Goal: Transaction & Acquisition: Purchase product/service

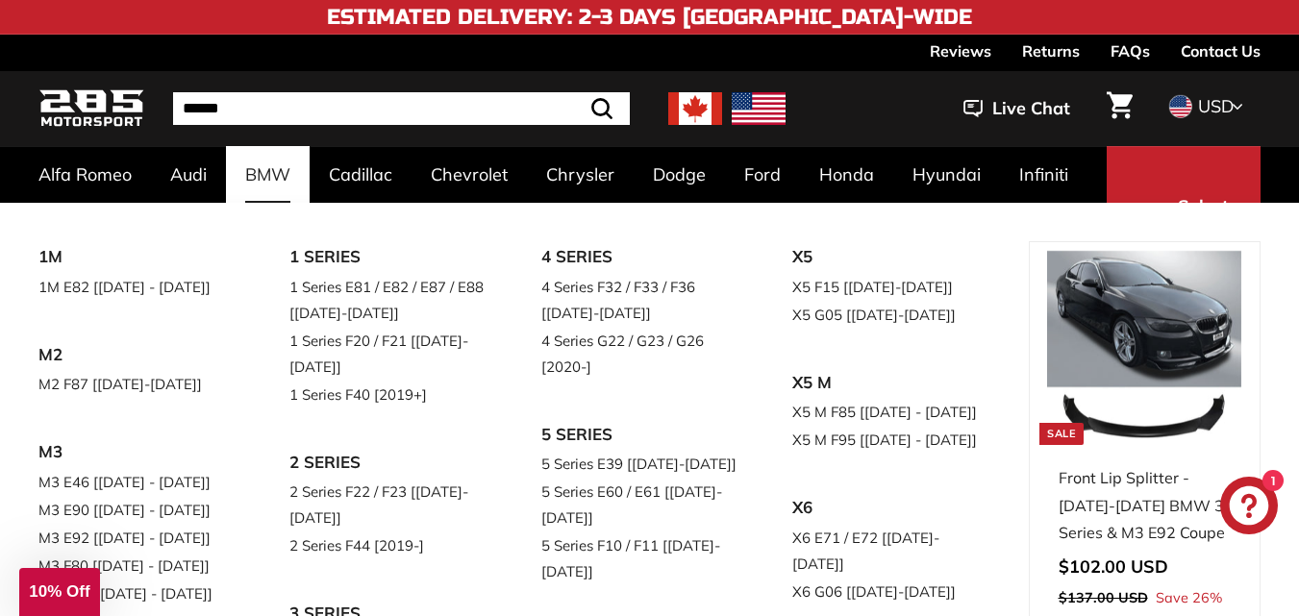
click at [260, 178] on link "BMW" at bounding box center [268, 174] width 84 height 57
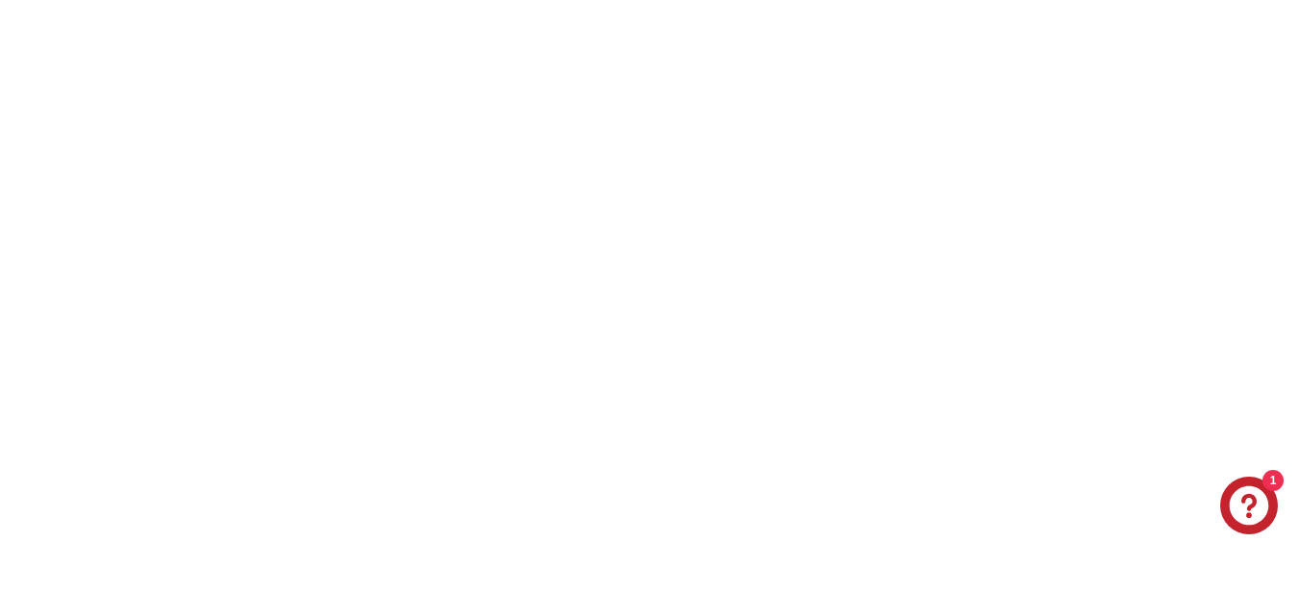
select select "**********"
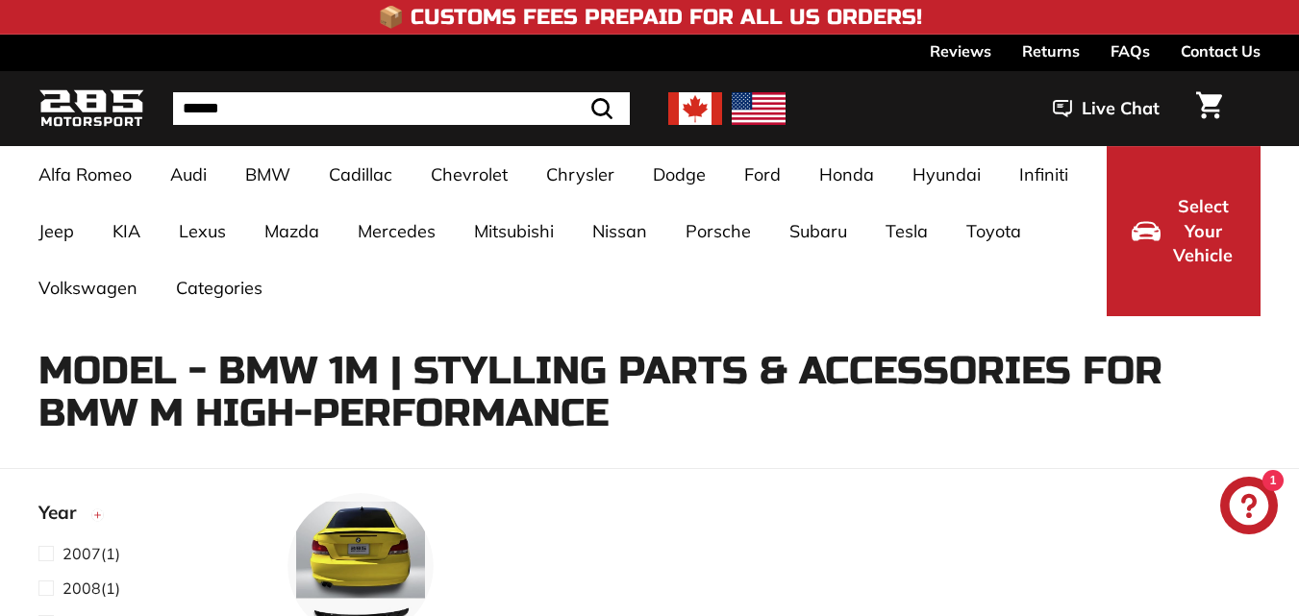
select select "**********"
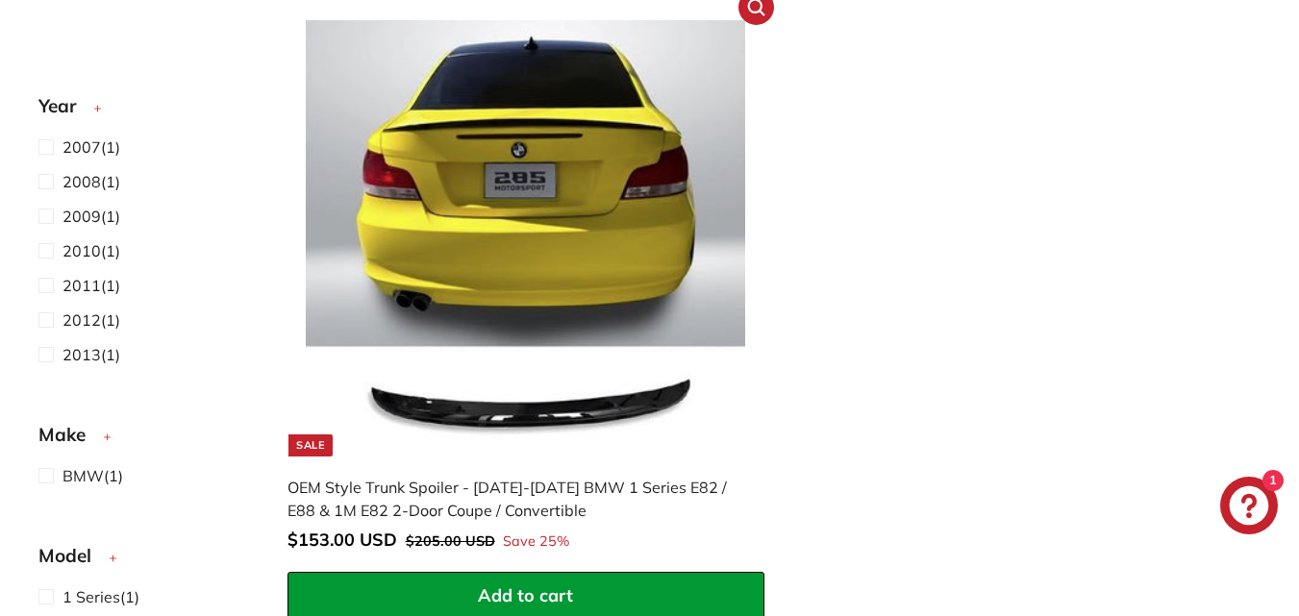
scroll to position [961, 0]
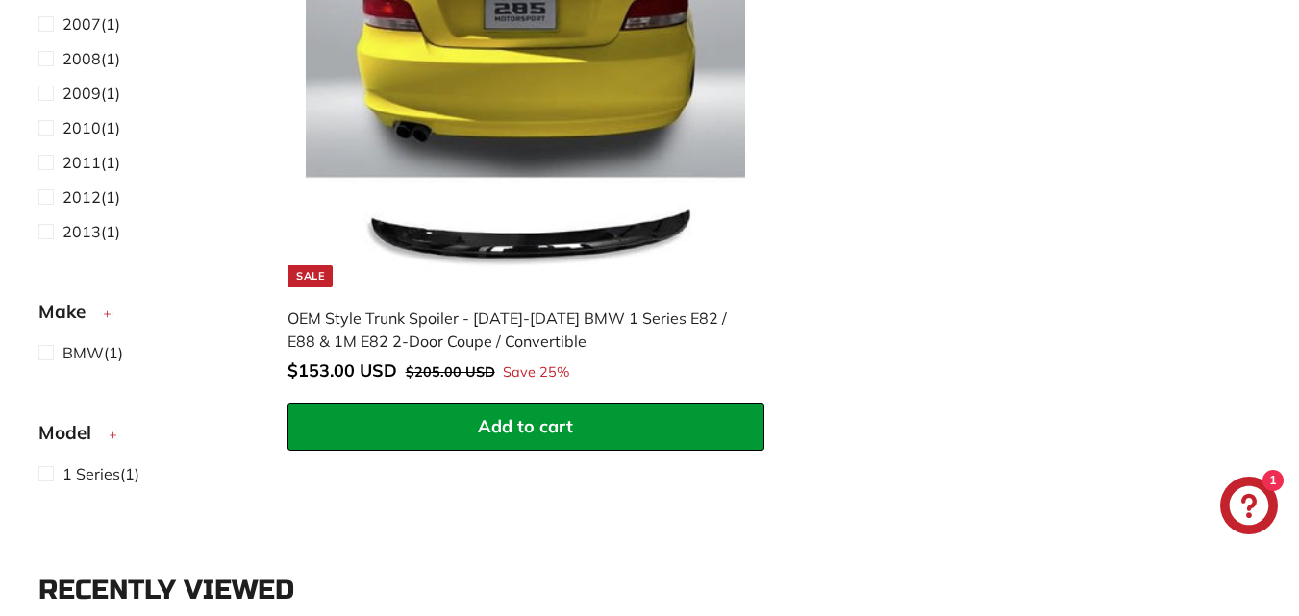
click at [525, 245] on img at bounding box center [525, 68] width 439 height 439
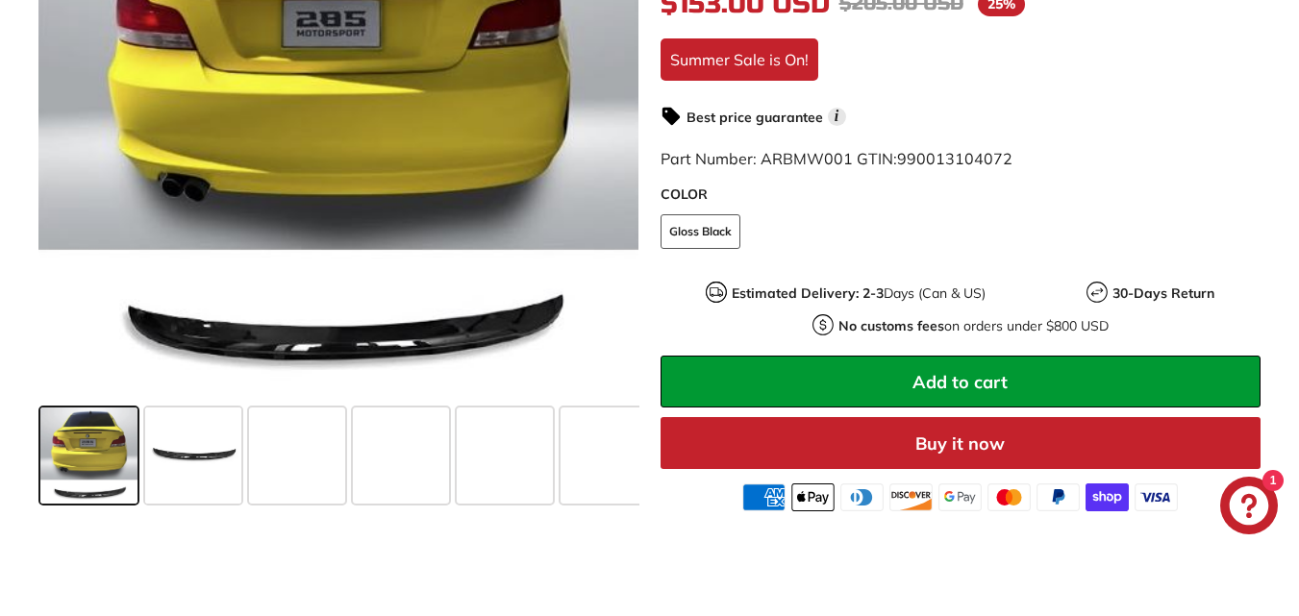
scroll to position [769, 0]
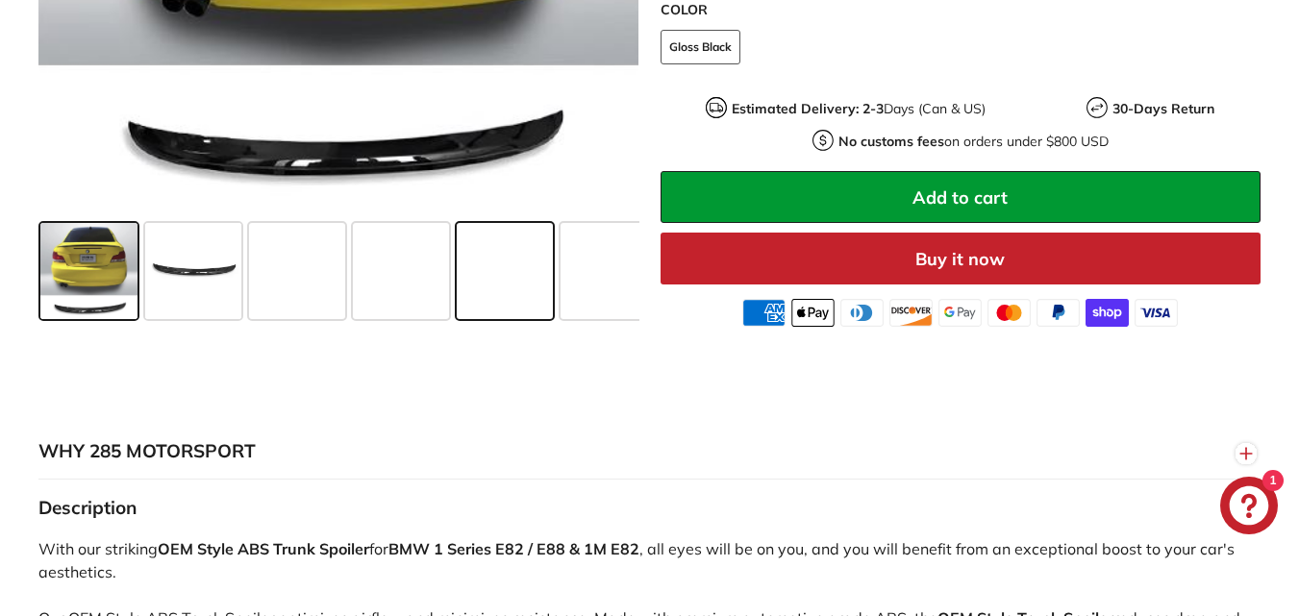
click at [476, 272] on span at bounding box center [505, 271] width 96 height 96
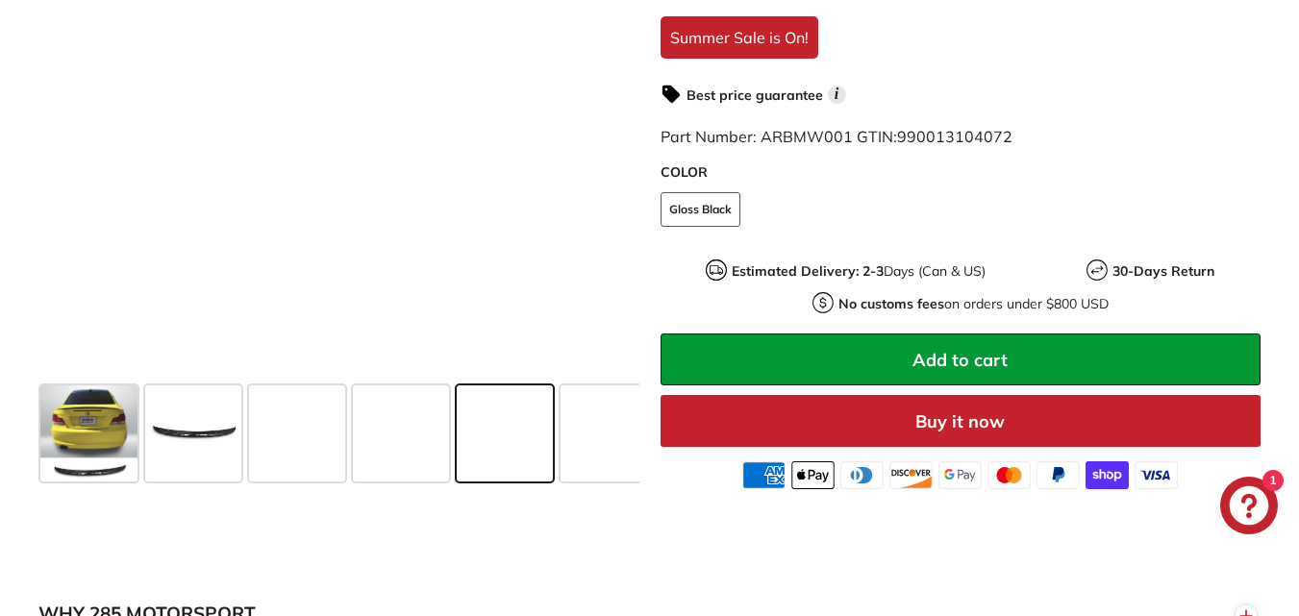
scroll to position [577, 0]
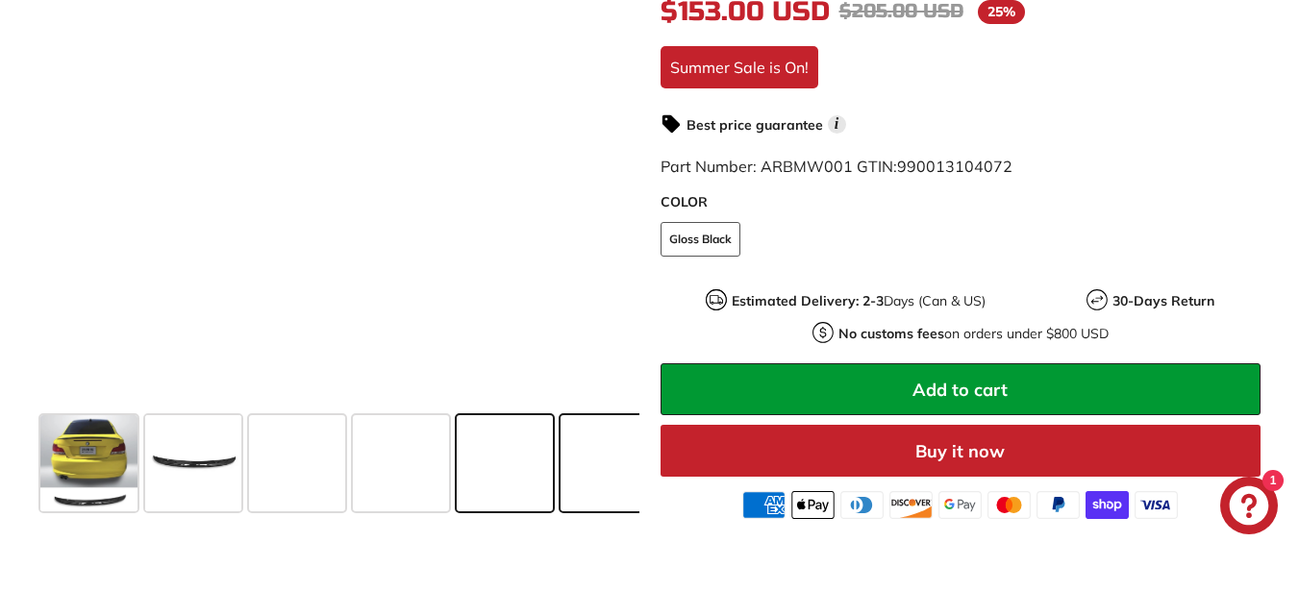
click at [590, 458] on span at bounding box center [608, 463] width 96 height 96
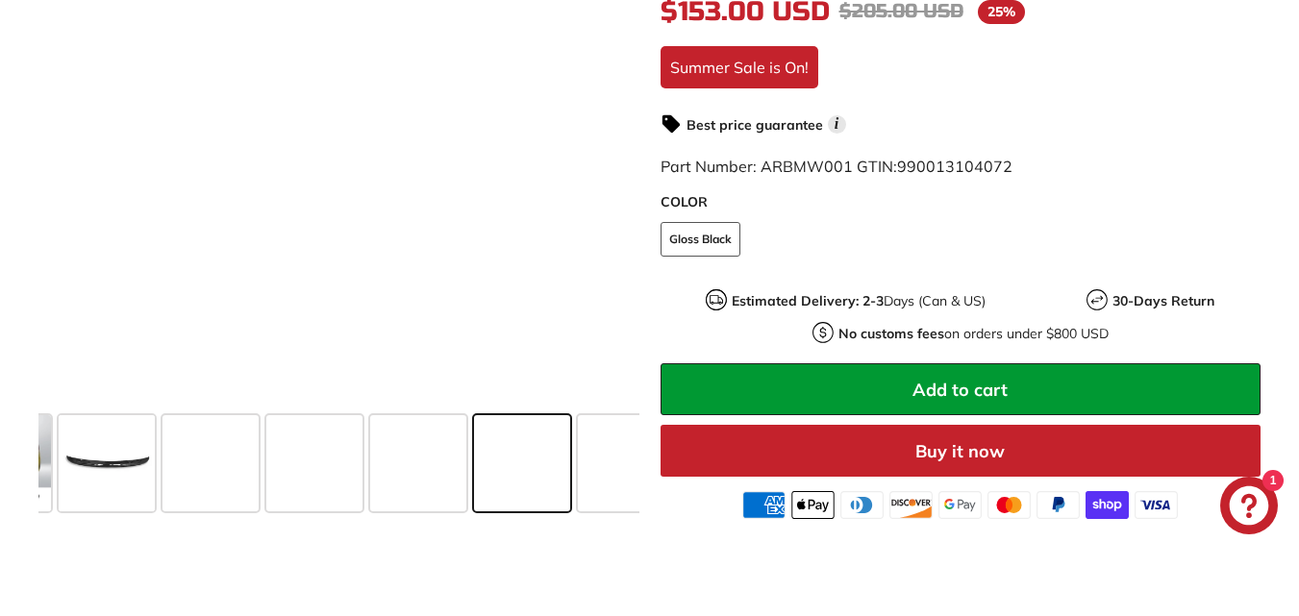
scroll to position [0, 125]
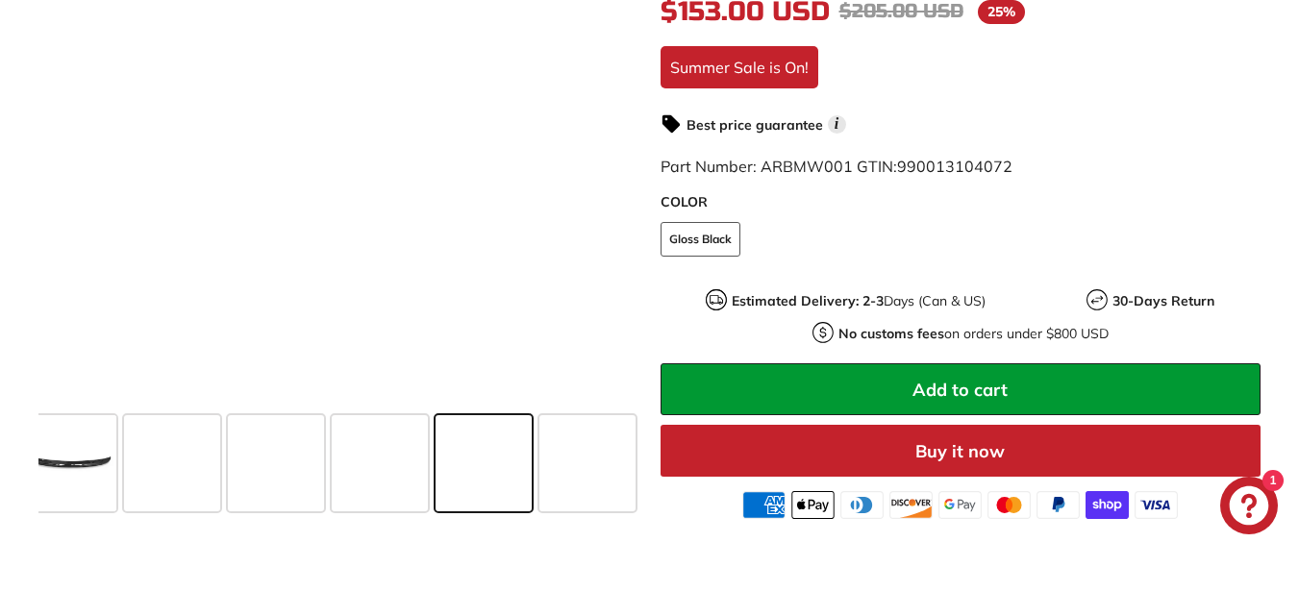
click at [590, 458] on span at bounding box center [587, 463] width 96 height 96
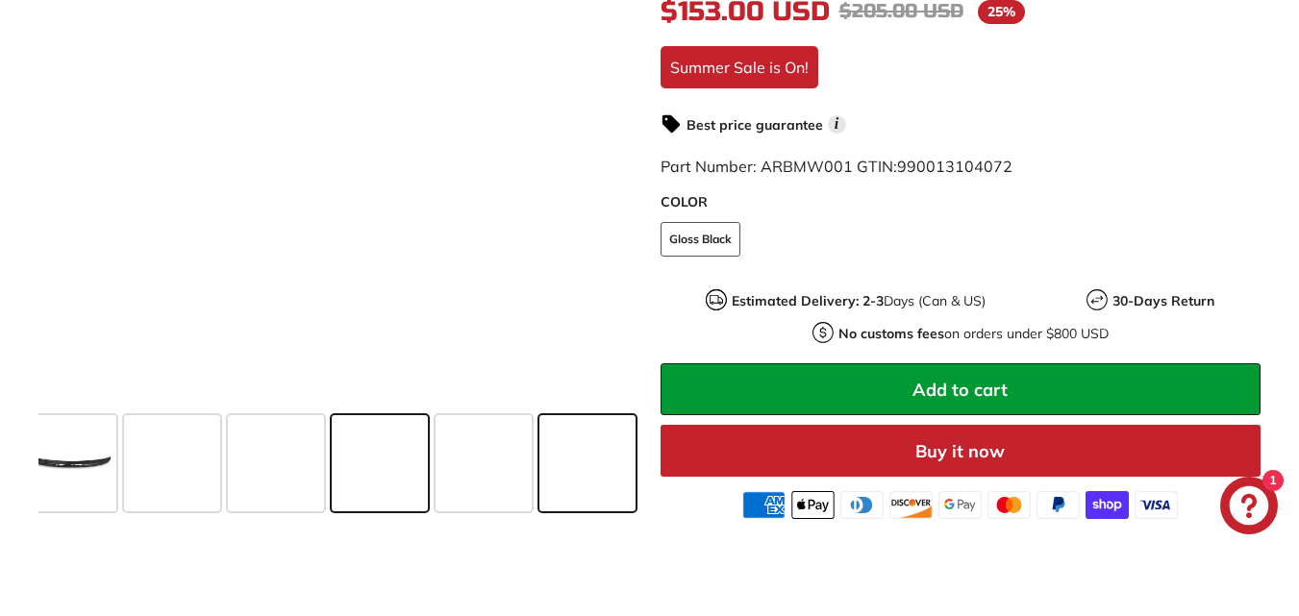
click at [378, 491] on span at bounding box center [380, 463] width 96 height 96
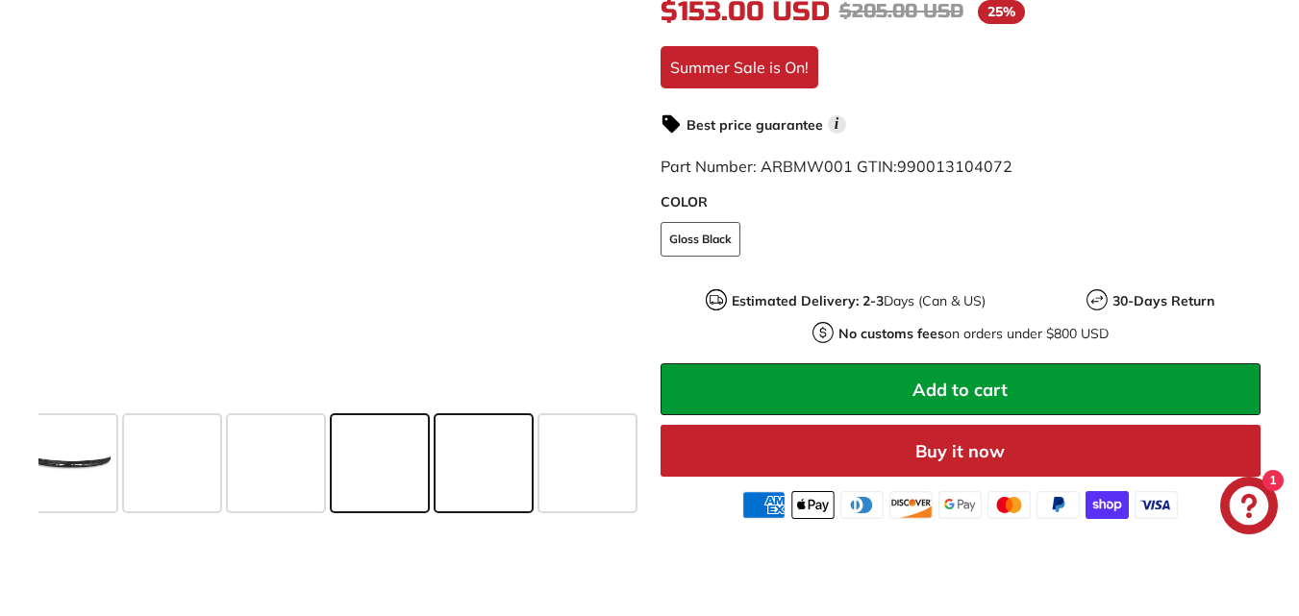
click at [497, 486] on span at bounding box center [483, 463] width 96 height 96
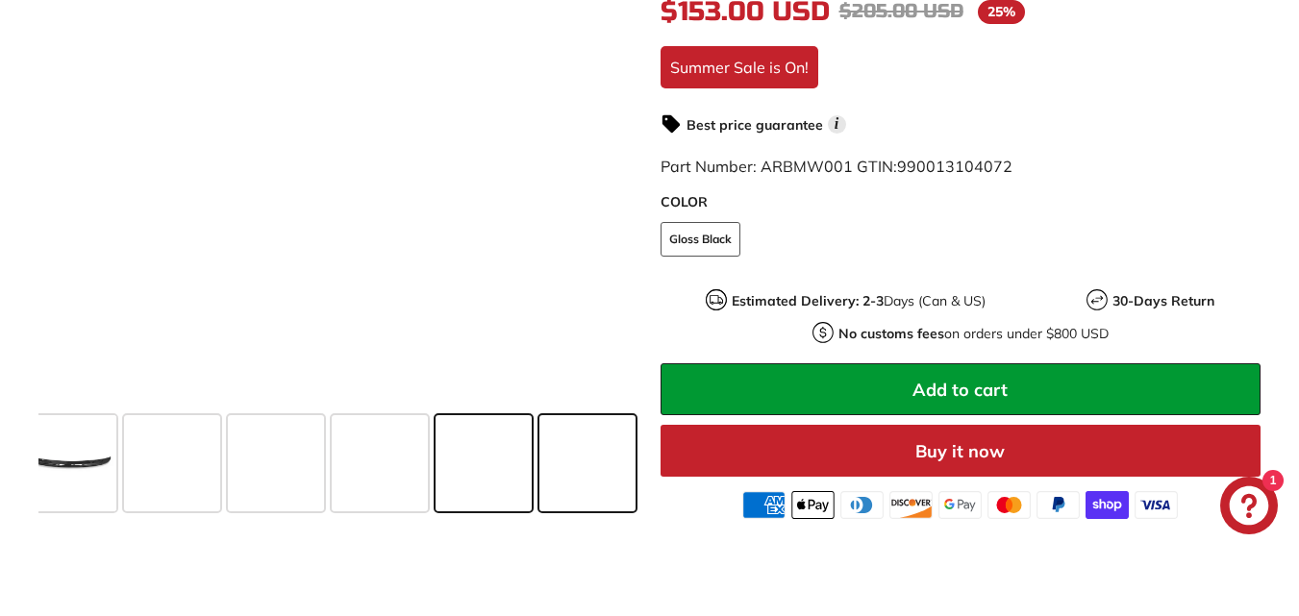
click at [604, 481] on span at bounding box center [587, 463] width 96 height 96
click at [616, 490] on span at bounding box center [587, 463] width 96 height 96
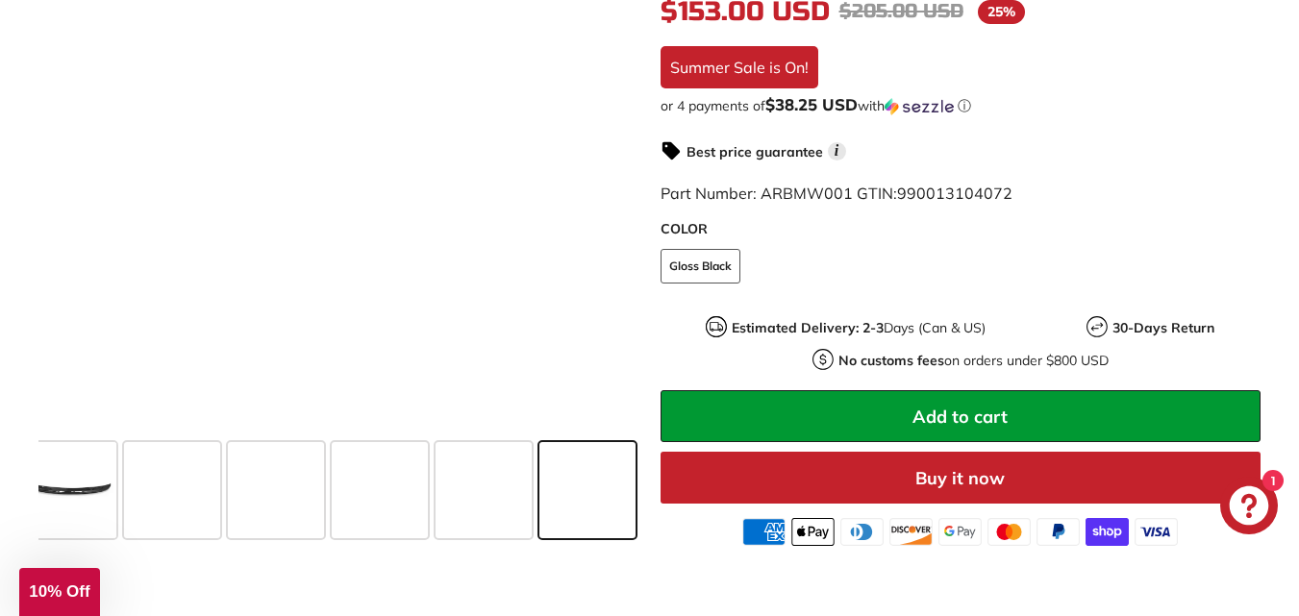
click at [543, 483] on span at bounding box center [587, 490] width 96 height 96
click at [587, 489] on span at bounding box center [587, 490] width 96 height 96
click at [488, 487] on div at bounding box center [338, 192] width 601 height 707
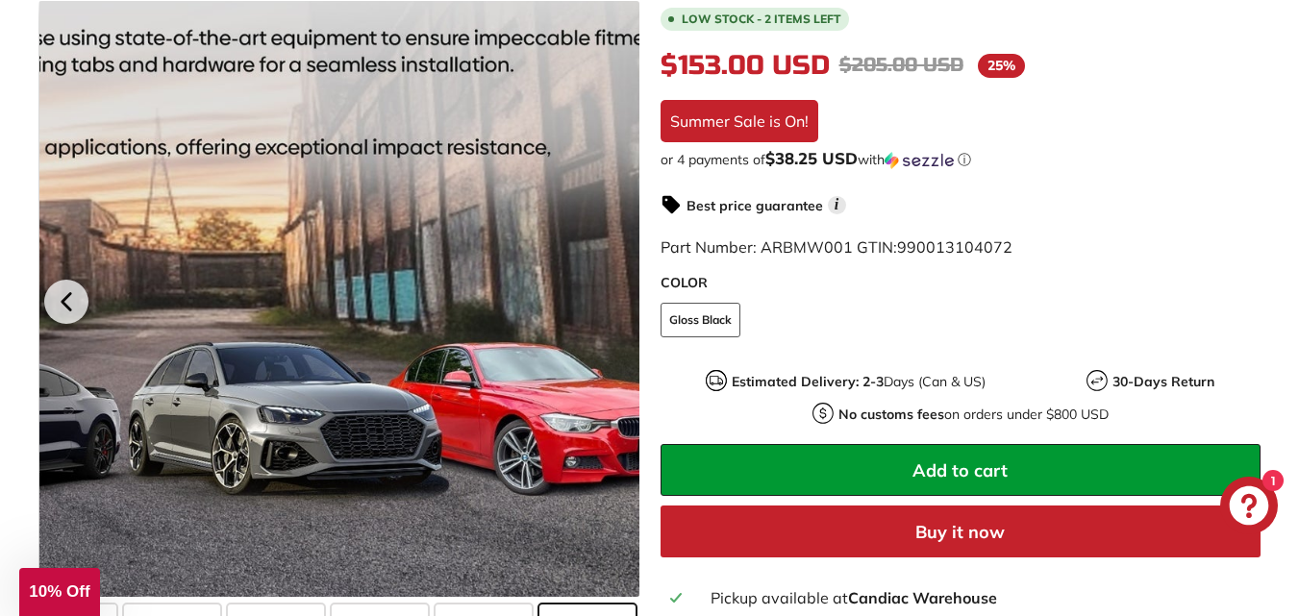
scroll to position [673, 0]
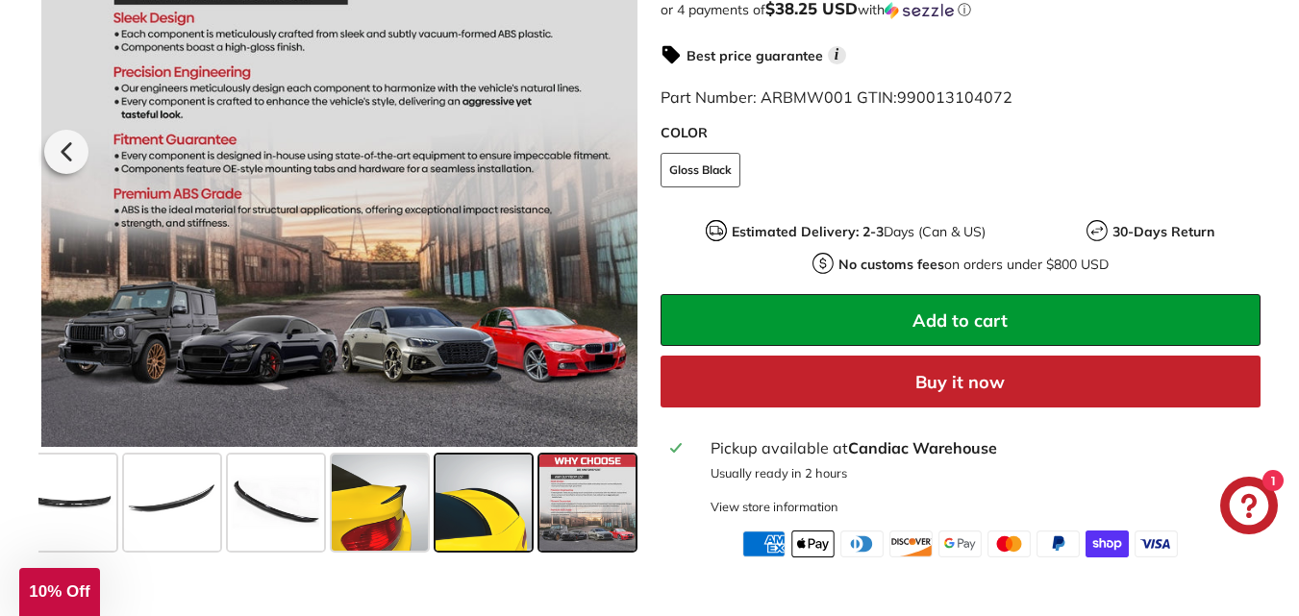
click at [511, 519] on span at bounding box center [483, 502] width 96 height 96
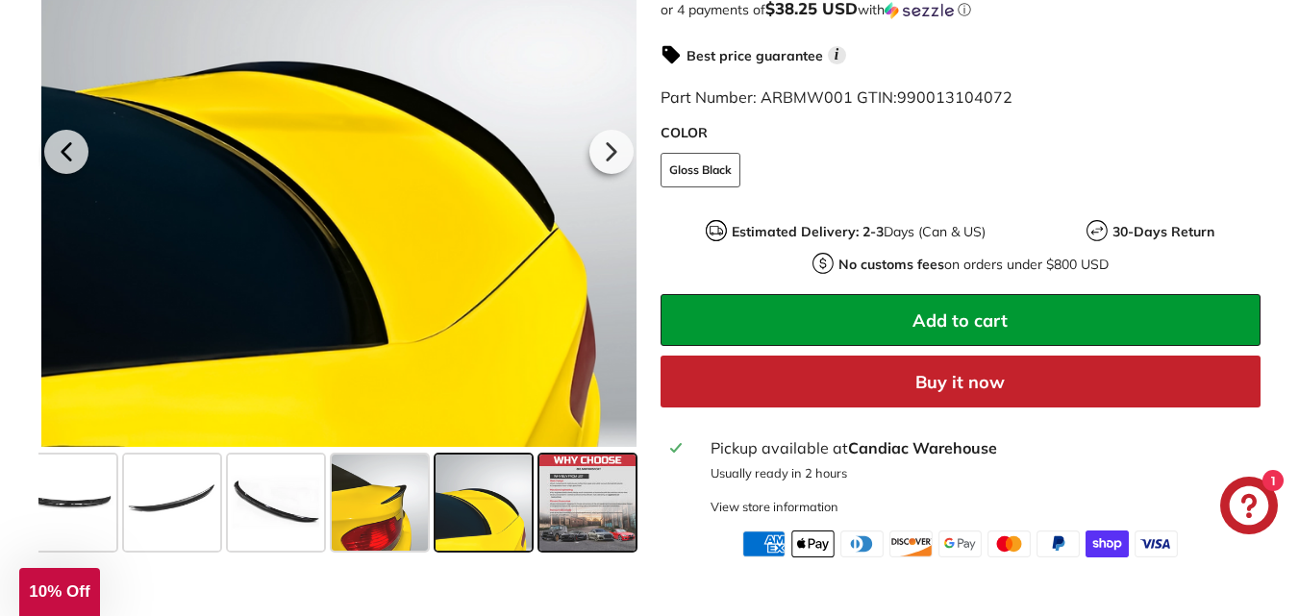
click at [596, 494] on span at bounding box center [587, 502] width 96 height 96
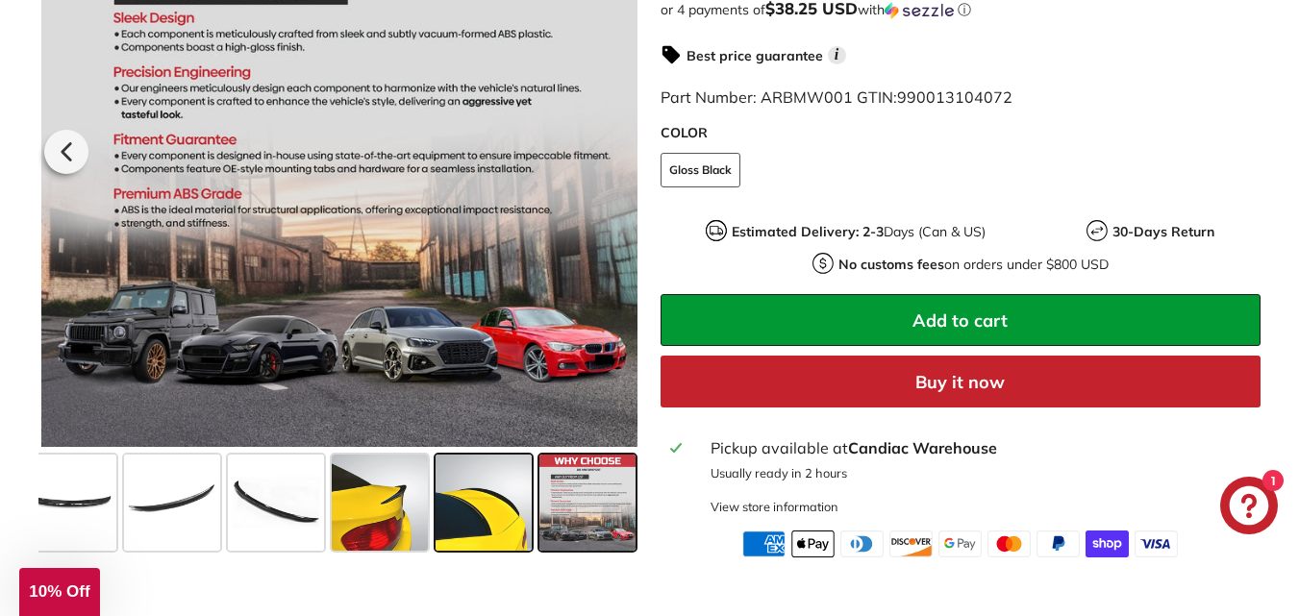
click at [489, 485] on span at bounding box center [483, 502] width 96 height 96
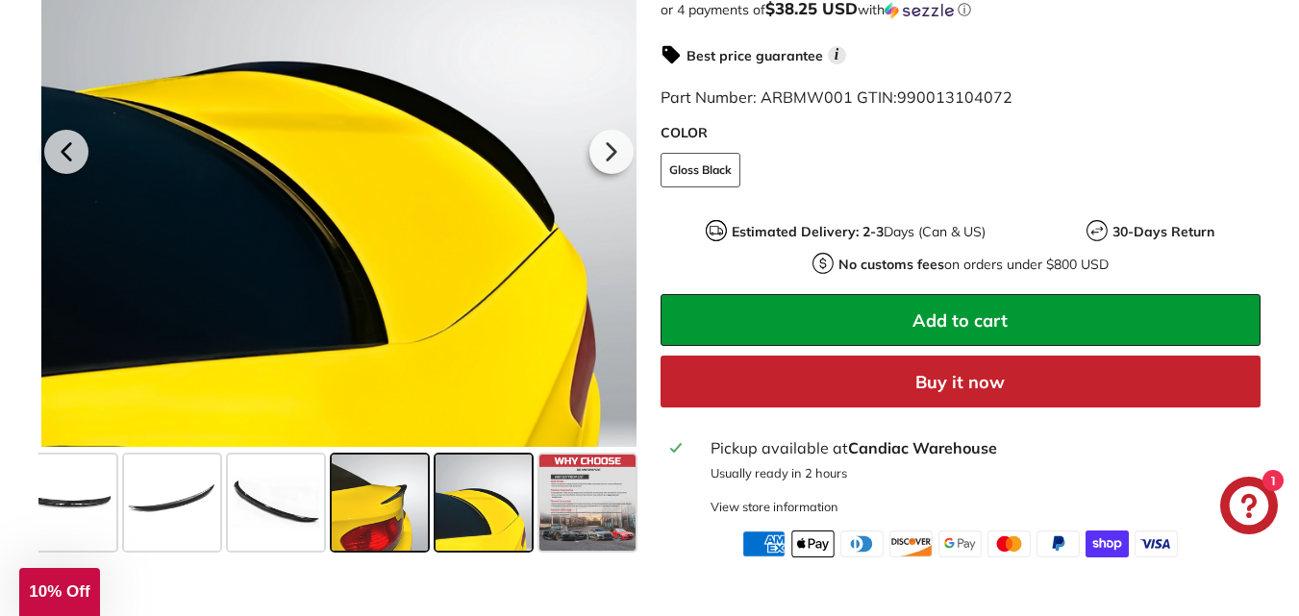
click at [386, 512] on span at bounding box center [380, 502] width 96 height 96
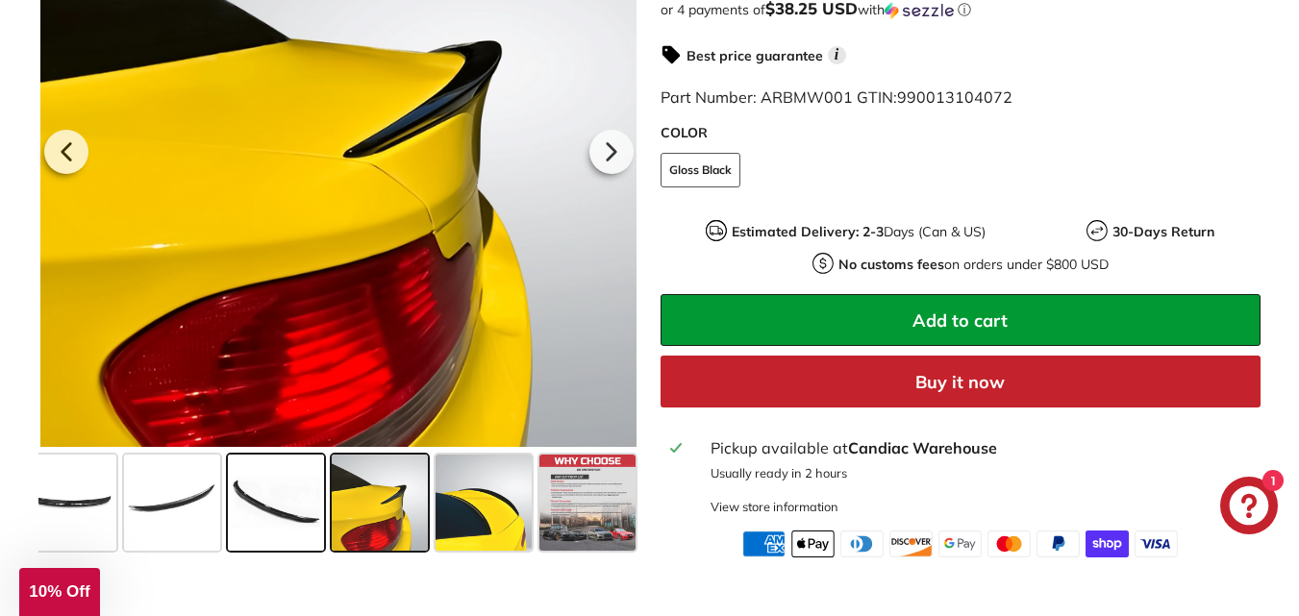
click at [236, 508] on span at bounding box center [276, 502] width 96 height 96
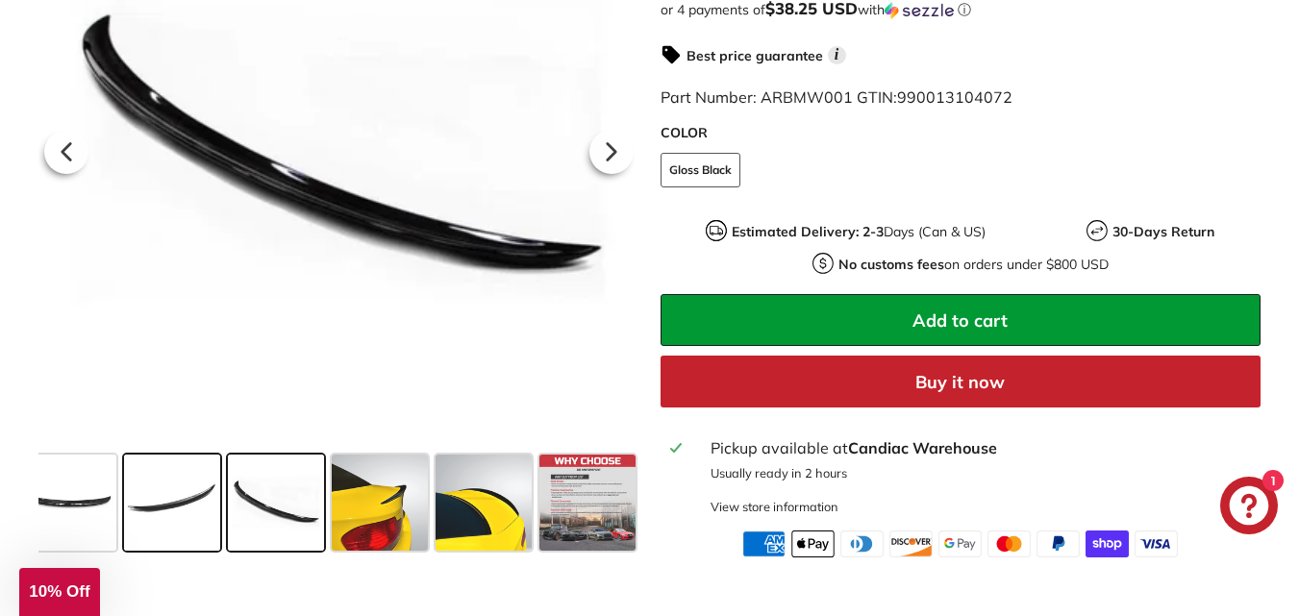
click at [137, 505] on span at bounding box center [172, 502] width 96 height 96
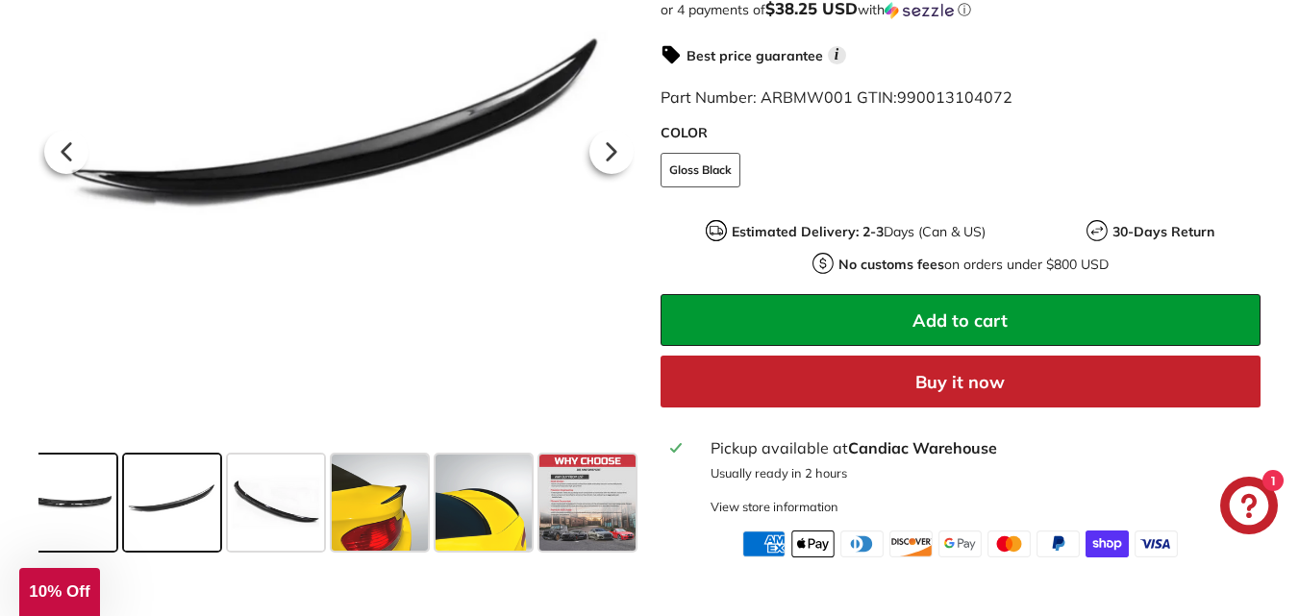
click at [75, 501] on span at bounding box center [68, 502] width 96 height 96
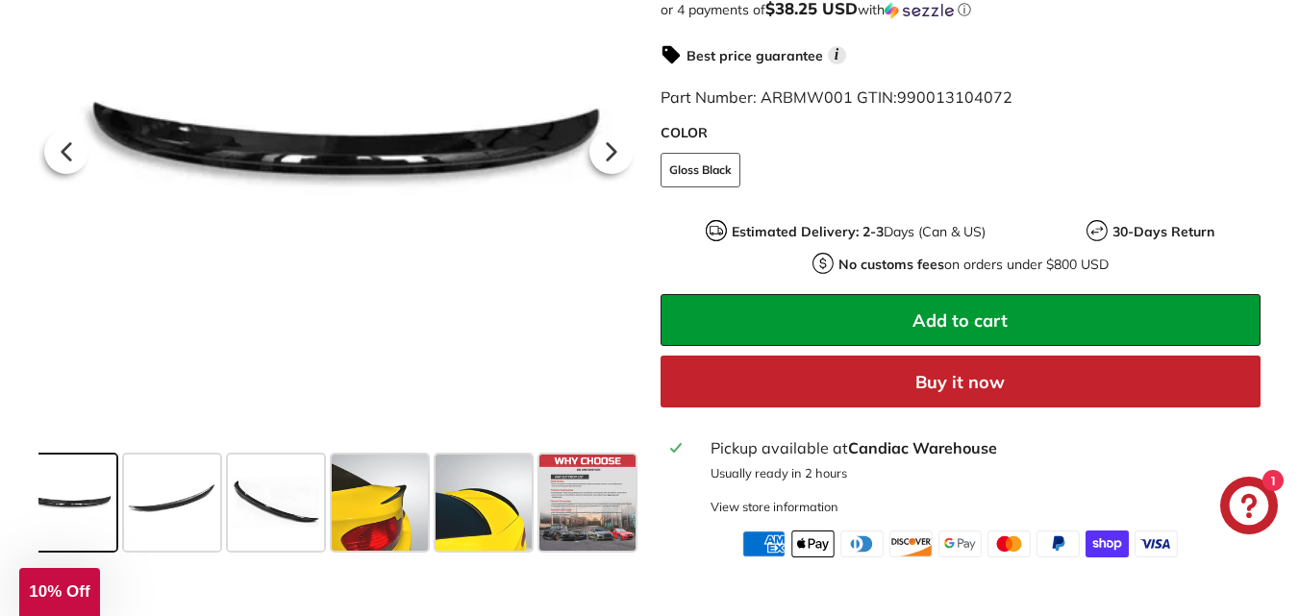
scroll to position [0, 0]
